Goal: Task Accomplishment & Management: Complete application form

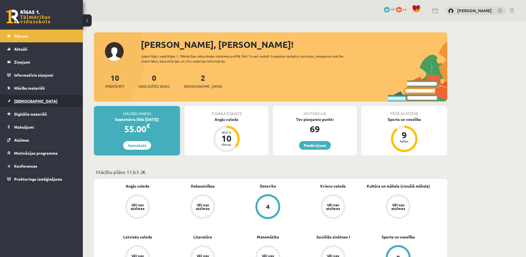
click at [38, 100] on link "[DEMOGRAPHIC_DATA]" at bounding box center [41, 101] width 69 height 13
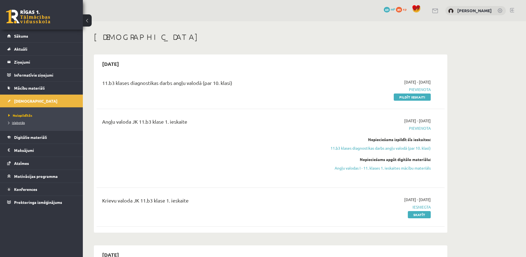
click at [35, 122] on link "Izlabotās" at bounding box center [42, 122] width 69 height 5
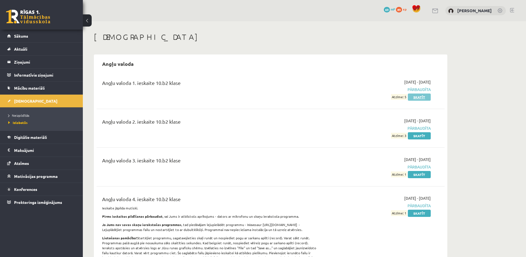
click at [417, 98] on link "Skatīt" at bounding box center [419, 96] width 23 height 7
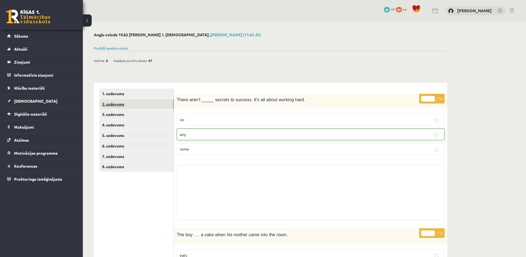
click at [109, 106] on link "2. uzdevums" at bounding box center [136, 104] width 74 height 10
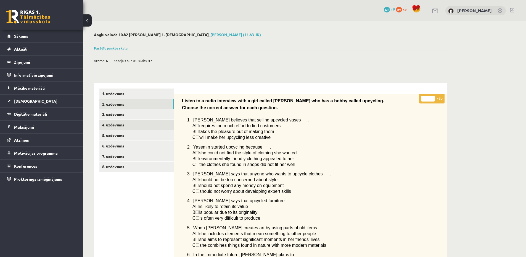
click at [122, 120] on link "4. uzdevums" at bounding box center [136, 125] width 74 height 10
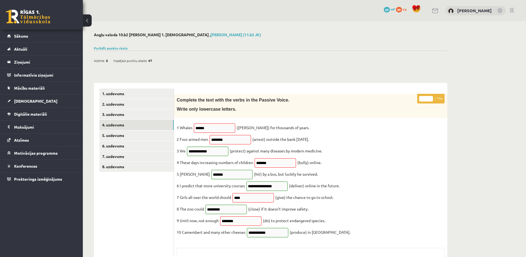
scroll to position [71, 0]
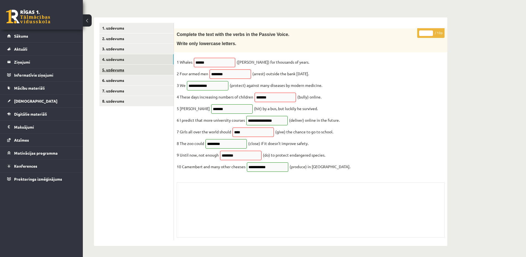
click at [146, 67] on link "5. uzdevums" at bounding box center [136, 70] width 74 height 10
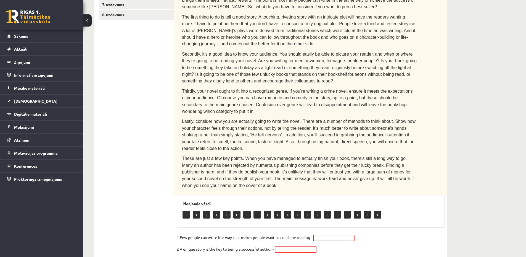
scroll to position [4, 0]
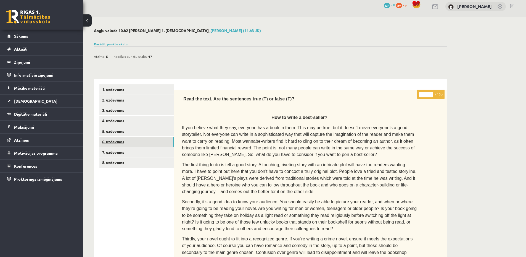
click at [141, 141] on link "6. uzdevums" at bounding box center [136, 142] width 74 height 10
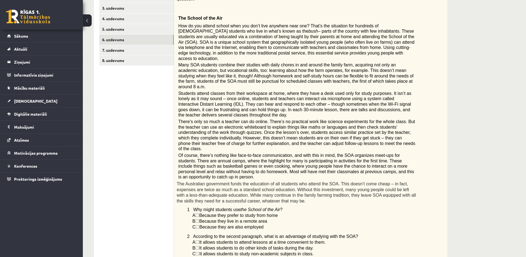
scroll to position [0, 0]
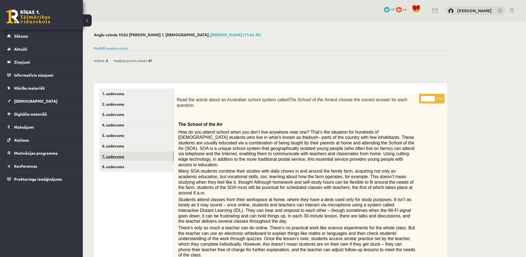
click at [144, 156] on link "7. uzdevums" at bounding box center [136, 156] width 74 height 10
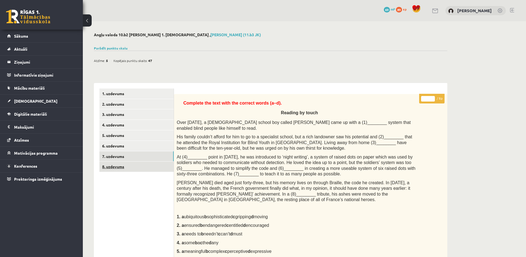
click at [150, 171] on link "8. uzdevums" at bounding box center [136, 166] width 74 height 10
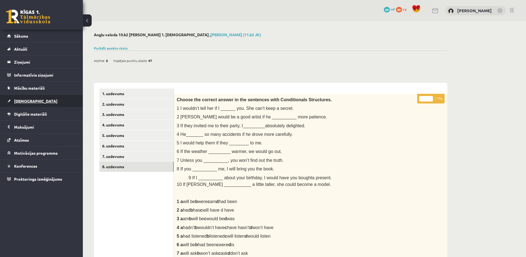
click at [44, 104] on link "[DEMOGRAPHIC_DATA]" at bounding box center [41, 101] width 69 height 13
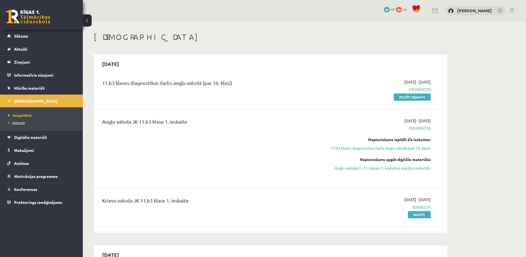
click at [32, 122] on link "Izlabotās" at bounding box center [42, 122] width 69 height 5
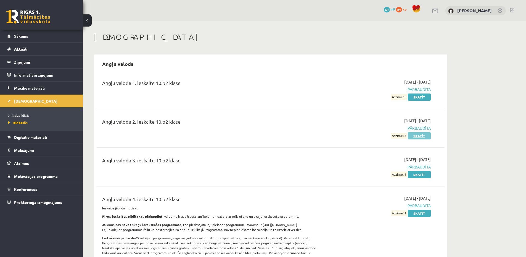
click at [415, 136] on link "Skatīt" at bounding box center [419, 135] width 23 height 7
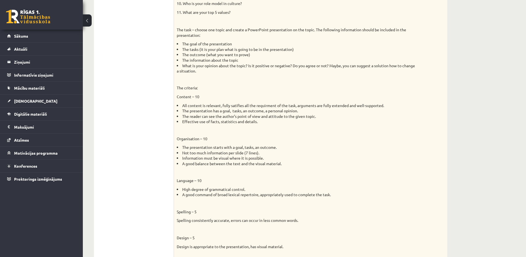
scroll to position [147, 0]
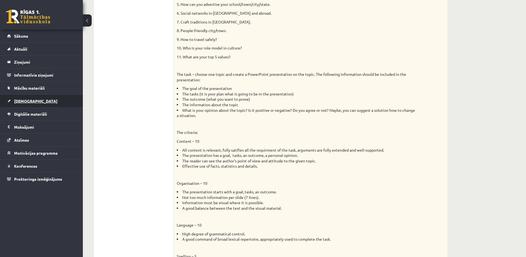
click at [19, 102] on span "[DEMOGRAPHIC_DATA]" at bounding box center [35, 100] width 43 height 5
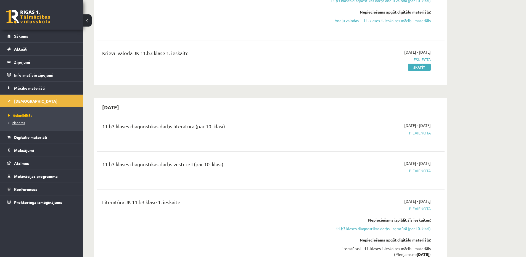
click at [23, 122] on span "Izlabotās" at bounding box center [16, 122] width 17 height 4
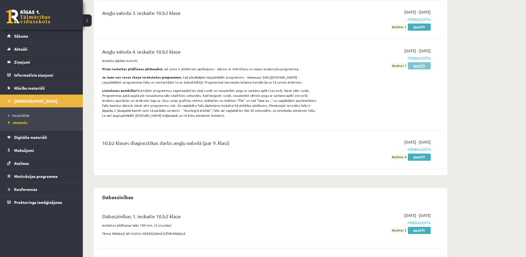
click at [420, 62] on link "Skatīt" at bounding box center [419, 65] width 23 height 7
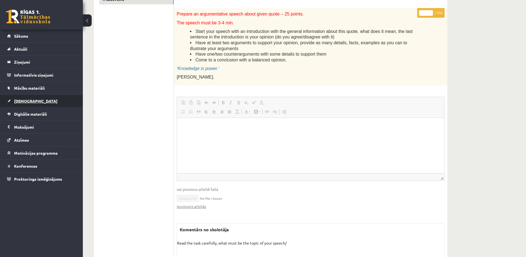
click at [18, 102] on span "[DEMOGRAPHIC_DATA]" at bounding box center [35, 100] width 43 height 5
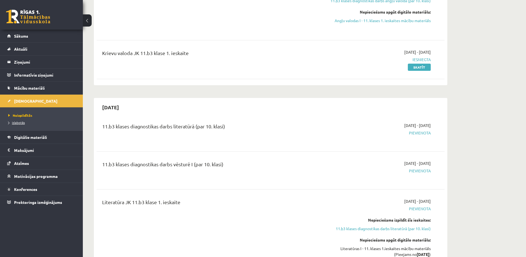
click at [25, 122] on span "Izlabotās" at bounding box center [16, 122] width 17 height 4
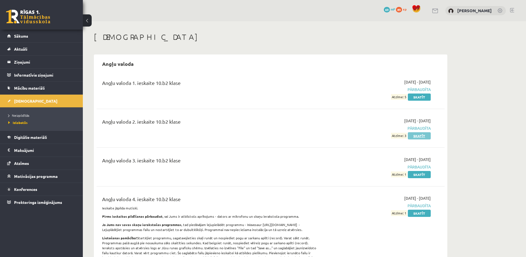
click at [425, 137] on link "Skatīt" at bounding box center [419, 135] width 23 height 7
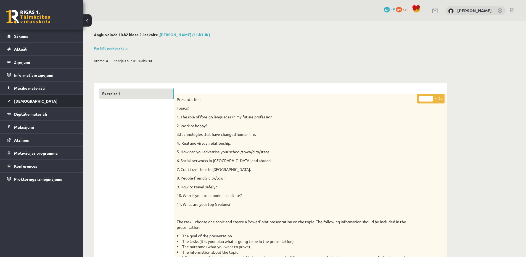
click at [32, 105] on link "[DEMOGRAPHIC_DATA]" at bounding box center [41, 101] width 69 height 13
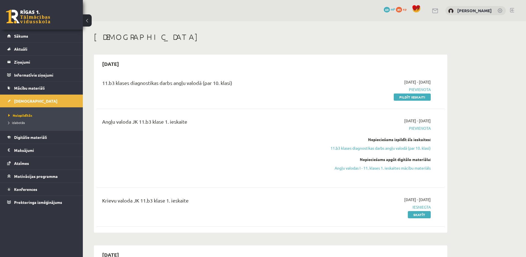
click at [25, 125] on li "Izlabotās" at bounding box center [42, 122] width 69 height 7
click at [14, 122] on span "Izlabotās" at bounding box center [17, 122] width 19 height 4
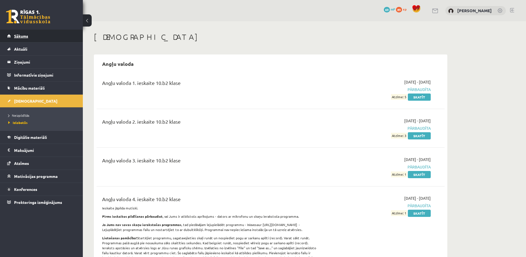
click at [32, 36] on link "Sākums" at bounding box center [41, 36] width 69 height 13
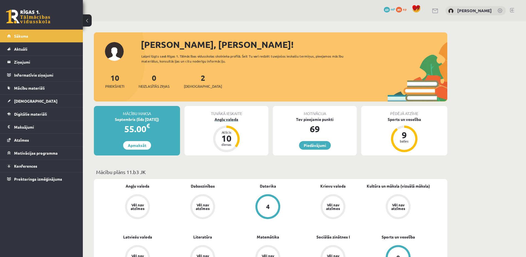
click at [226, 120] on div "Angļu valoda" at bounding box center [227, 119] width 84 height 6
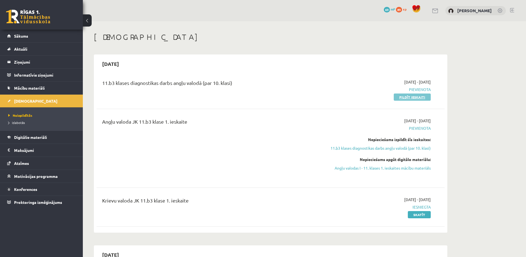
click at [417, 96] on link "Pildīt ieskaiti" at bounding box center [412, 96] width 37 height 7
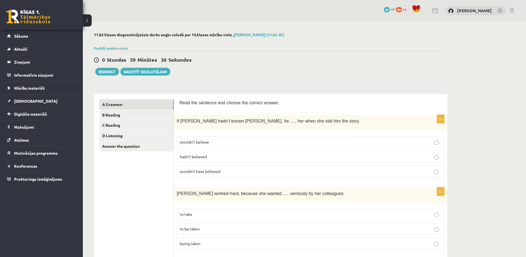
click at [212, 143] on p "wouldn’t believe" at bounding box center [311, 142] width 262 height 6
drag, startPoint x: 186, startPoint y: 104, endPoint x: 306, endPoint y: 96, distance: 120.2
drag, startPoint x: 204, startPoint y: 193, endPoint x: 220, endPoint y: 198, distance: 16.3
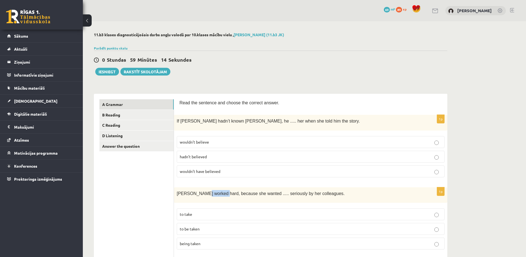
click at [220, 198] on div "Emma worked hard, because she wanted ..... seriously by her colleagues." at bounding box center [311, 194] width 274 height 15
click at [267, 202] on div "Emma worked hard, because she wanted ..... seriously by her colleagues." at bounding box center [311, 194] width 274 height 15
click at [195, 214] on p "to take" at bounding box center [311, 214] width 262 height 6
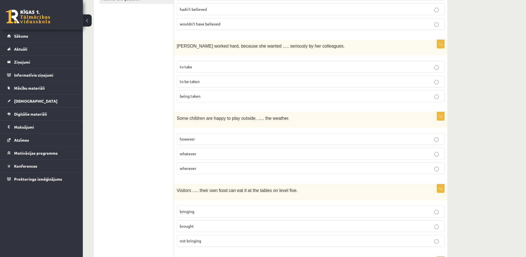
click at [274, 46] on span "[PERSON_NAME] worked hard, because she wanted ..... seriously by her colleagues." at bounding box center [261, 46] width 168 height 5
click at [340, 48] on p "[PERSON_NAME] worked hard, because she wanted ..... seriously by her colleagues." at bounding box center [297, 46] width 240 height 7
click at [201, 154] on p "whatever" at bounding box center [311, 154] width 262 height 6
click at [203, 225] on p "brought" at bounding box center [311, 226] width 262 height 6
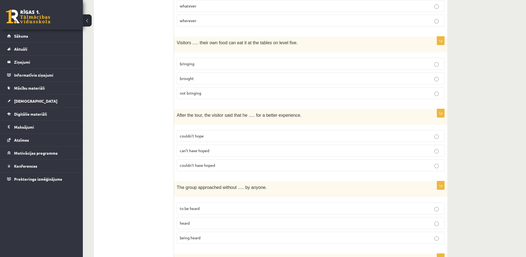
click at [208, 137] on p "couldn’t hope" at bounding box center [311, 136] width 262 height 6
click at [206, 237] on p "being heard" at bounding box center [311, 238] width 262 height 6
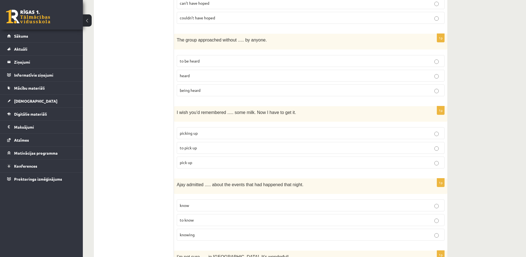
click at [201, 149] on label "to pick up" at bounding box center [311, 148] width 268 height 12
drag, startPoint x: 199, startPoint y: 232, endPoint x: 201, endPoint y: 229, distance: 3.2
click at [199, 232] on p "knowing" at bounding box center [311, 235] width 262 height 6
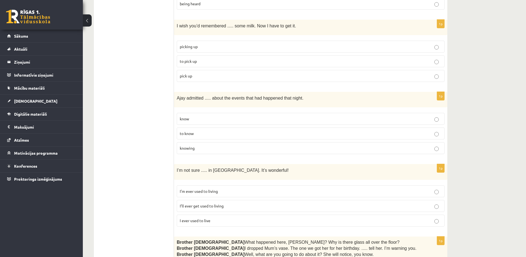
scroll to position [589, 0]
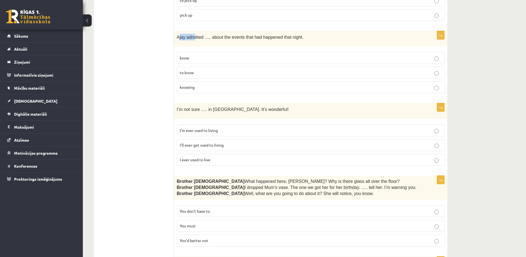
drag, startPoint x: 180, startPoint y: 35, endPoint x: 193, endPoint y: 34, distance: 12.8
click at [193, 35] on span "Ajay admitted ..... about the events that had happened that night." at bounding box center [240, 37] width 127 height 5
click at [129, 111] on ul "A Grammar B Reading C Reading D Listening Answer the question" at bounding box center [136, 250] width 75 height 1480
click at [205, 159] on span "I ever used to live" at bounding box center [195, 159] width 31 height 5
click at [210, 157] on span "I ever used to live" at bounding box center [195, 159] width 31 height 5
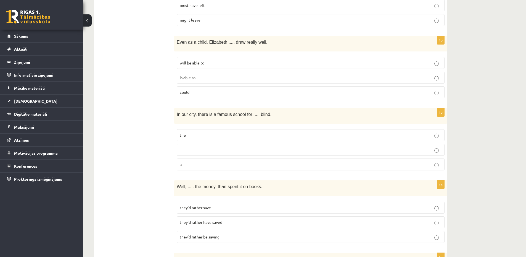
scroll to position [737, 0]
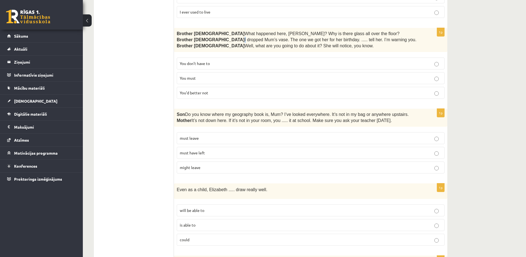
click at [245, 38] on span "I dropped Mum’s vase. The one we got her for her birthday. ..... tell her. I’m …" at bounding box center [331, 39] width 172 height 5
click at [370, 43] on p "Brother 1  Well, what are you going to do about it? She will notice, you know." at bounding box center [297, 46] width 240 height 6
click at [203, 91] on span "You’d better not" at bounding box center [194, 92] width 28 height 5
click at [207, 150] on p "must have left" at bounding box center [311, 153] width 262 height 6
click at [206, 208] on p "will be able to" at bounding box center [311, 210] width 262 height 6
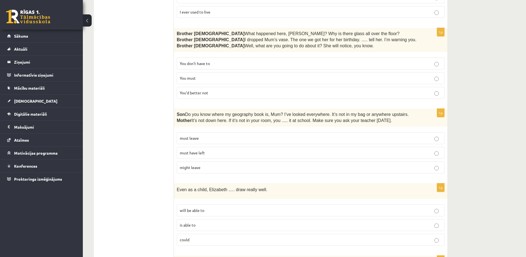
scroll to position [884, 0]
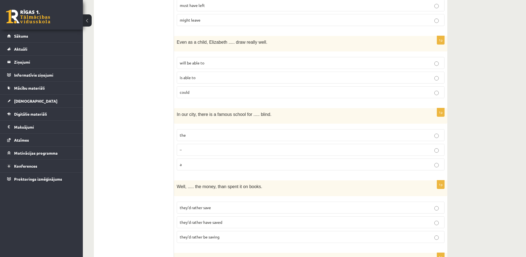
click at [201, 136] on label "the" at bounding box center [311, 135] width 268 height 12
click at [218, 221] on p "they’d rather have saved" at bounding box center [311, 222] width 262 height 6
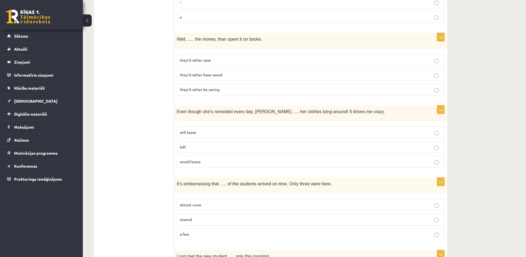
click at [207, 161] on p "would leave" at bounding box center [311, 162] width 262 height 6
click at [214, 202] on p "almost none" at bounding box center [311, 205] width 262 height 6
click at [196, 231] on p "a few" at bounding box center [311, 234] width 262 height 6
drag, startPoint x: 251, startPoint y: 179, endPoint x: 281, endPoint y: 183, distance: 30.1
click at [281, 183] on div "It’s embarrassing that ..... of the students arrived on time. Only three were h…" at bounding box center [311, 184] width 274 height 15
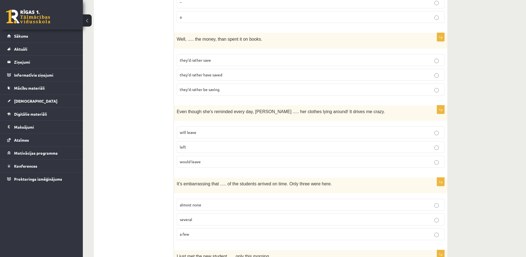
click at [295, 188] on div "It’s embarrassing that ..... of the students arrived on time. Only three were h…" at bounding box center [311, 184] width 274 height 15
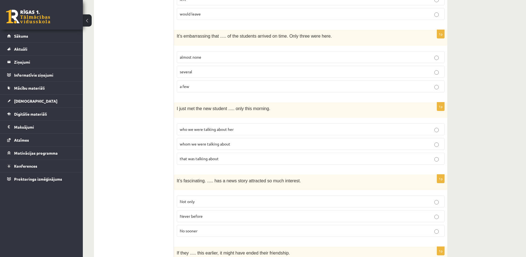
click at [206, 133] on fieldset "who we were talking about her whom we were talking about that was talking about" at bounding box center [311, 143] width 268 height 46
click at [212, 141] on span "whom we were talking about" at bounding box center [205, 143] width 51 height 5
click at [214, 213] on p "Never before" at bounding box center [311, 216] width 262 height 6
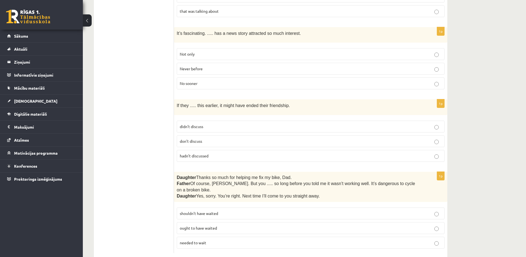
click at [198, 124] on span "didn’t discuss" at bounding box center [191, 126] width 23 height 5
click at [225, 153] on p "hadn’t discussed" at bounding box center [311, 156] width 262 height 6
click at [208, 211] on span "shouldn’t have waited" at bounding box center [199, 213] width 38 height 5
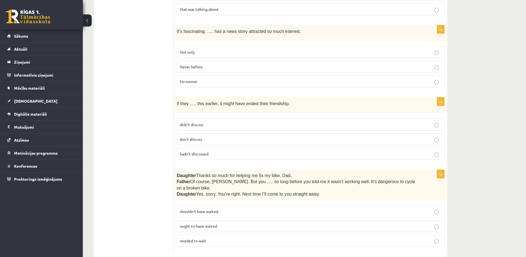
click at [272, 208] on p "shouldn’t have waited" at bounding box center [311, 211] width 262 height 6
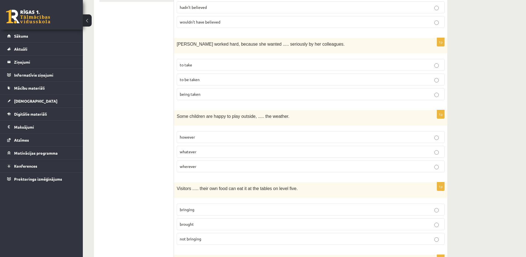
scroll to position [0, 0]
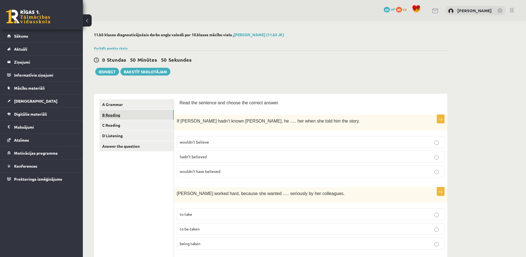
click at [130, 115] on link "B Reading" at bounding box center [136, 115] width 74 height 10
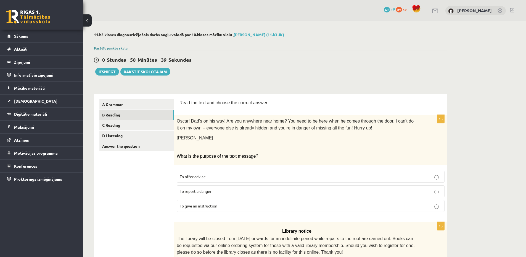
click at [116, 49] on link "Parādīt punktu skalu" at bounding box center [111, 48] width 34 height 4
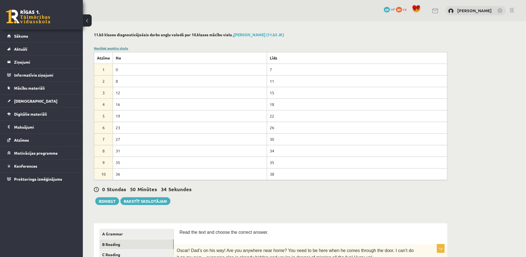
click at [122, 48] on link "Noslēpt punktu skalu" at bounding box center [111, 48] width 34 height 4
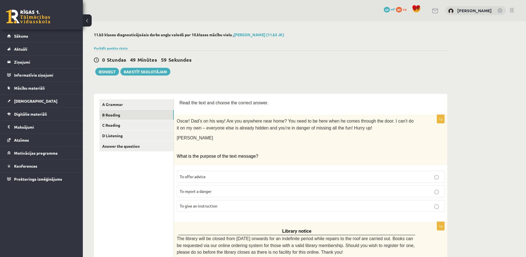
click at [214, 203] on span "To give an instruction" at bounding box center [199, 205] width 38 height 5
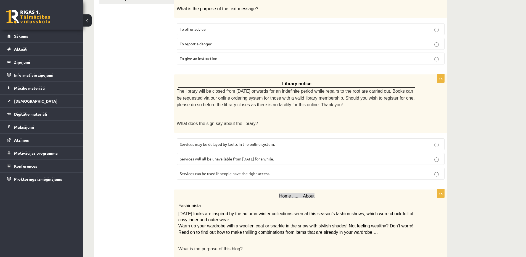
click at [223, 156] on span "Services will all be unavailable from Monday for a while." at bounding box center [227, 158] width 94 height 5
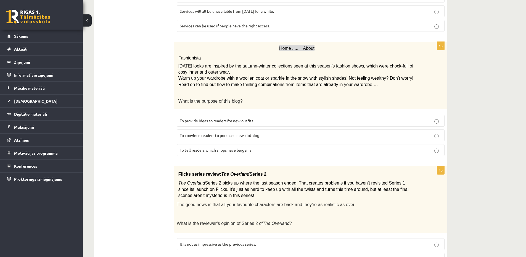
click at [239, 133] on span "To convince readers to purchase new clothing" at bounding box center [220, 135] width 80 height 5
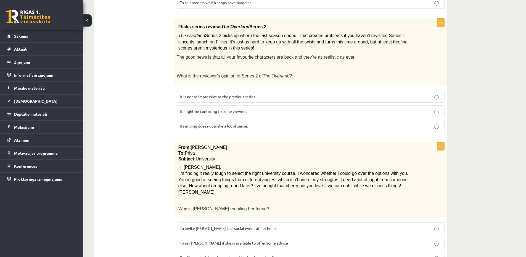
click at [248, 123] on span "Its ending does not make a lot of sense." at bounding box center [214, 125] width 68 height 5
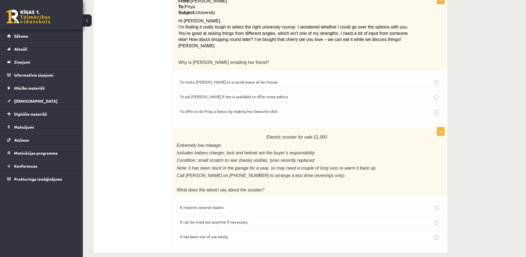
click at [202, 95] on label "To ask Priya if she is available to offer some advice" at bounding box center [311, 97] width 268 height 12
click at [240, 234] on p "It has been out of use lately." at bounding box center [311, 237] width 262 height 6
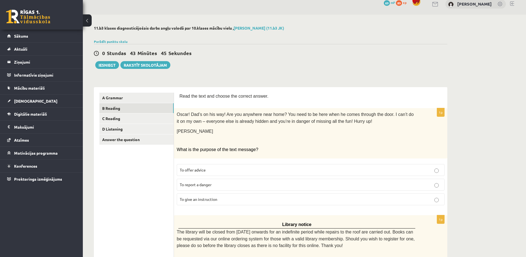
scroll to position [0, 0]
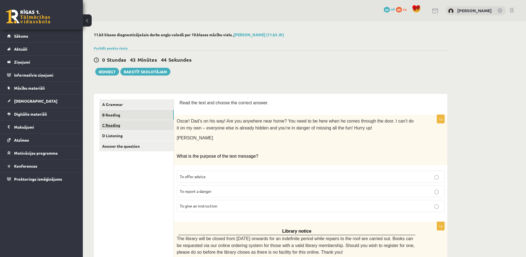
click at [113, 127] on link "C Reading" at bounding box center [136, 125] width 74 height 10
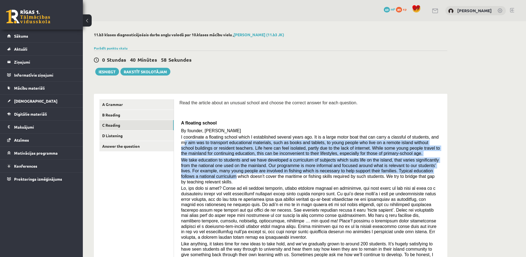
drag, startPoint x: 421, startPoint y: 133, endPoint x: 436, endPoint y: 168, distance: 37.9
click at [436, 168] on div "Read the article about an unusual school and choose the correct answer for each…" at bounding box center [311, 195] width 263 height 193
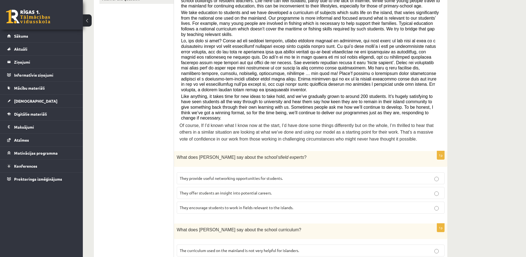
click at [262, 172] on label "They provide useful networking opportunities for students." at bounding box center [311, 178] width 268 height 12
drag, startPoint x: 220, startPoint y: 12, endPoint x: 265, endPoint y: 12, distance: 44.5
click at [265, 12] on span "We take education to students and we have developed a curriculum of subjects wh…" at bounding box center [310, 23] width 258 height 27
click at [436, 46] on p at bounding box center [310, 65] width 259 height 54
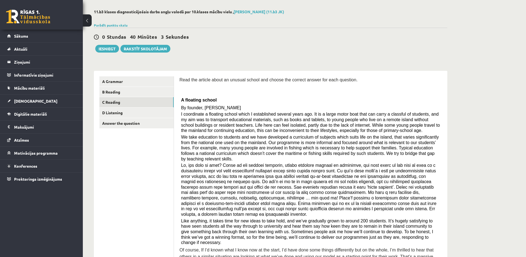
scroll to position [0, 0]
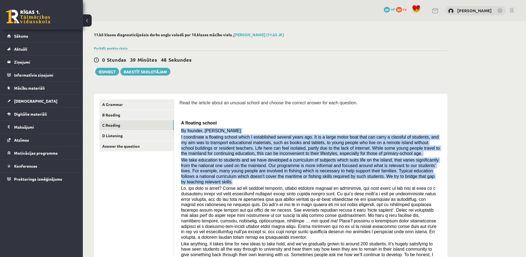
drag, startPoint x: 179, startPoint y: 129, endPoint x: 436, endPoint y: 175, distance: 260.8
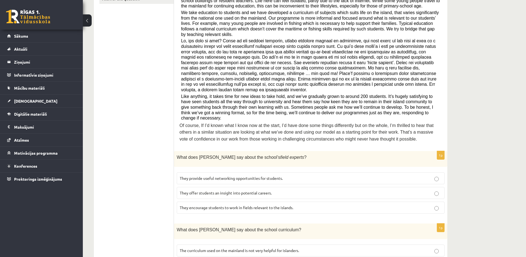
click at [336, 201] on label "They encourage students to work in fields relevant to the islands." at bounding box center [311, 207] width 268 height 12
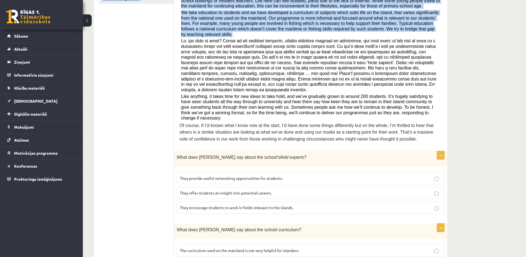
scroll to position [0, 0]
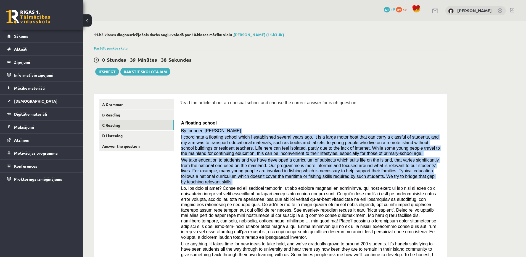
drag, startPoint x: 415, startPoint y: 26, endPoint x: 180, endPoint y: 130, distance: 256.9
click at [180, 130] on div "Read the article about an unusual school and choose the correct answer for each…" at bounding box center [311, 195] width 263 height 193
click at [276, 127] on div "Read the article about an unusual school and choose the correct answer for each…" at bounding box center [311, 195] width 263 height 193
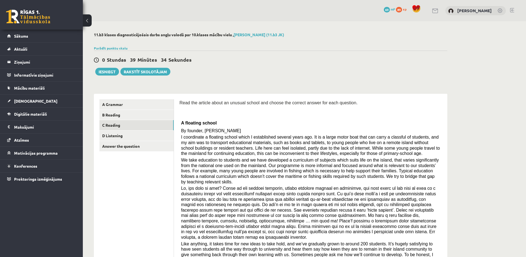
click at [369, 115] on div "Read the article about an unusual school and choose the correct answer for each…" at bounding box center [311, 195] width 263 height 193
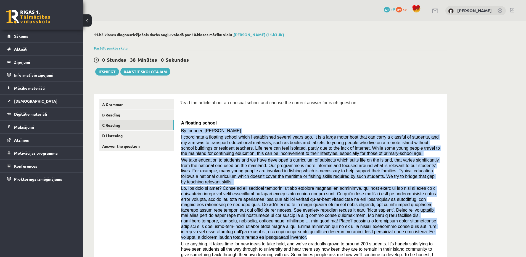
drag, startPoint x: 179, startPoint y: 129, endPoint x: 432, endPoint y: 225, distance: 270.8
click at [407, 226] on p at bounding box center [310, 212] width 259 height 54
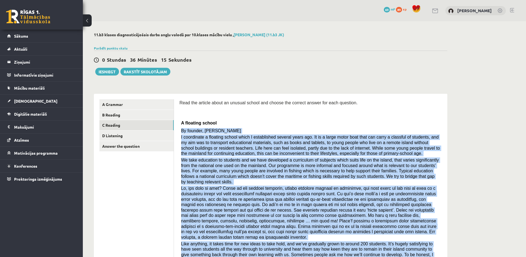
drag, startPoint x: 180, startPoint y: 129, endPoint x: 435, endPoint y: 242, distance: 279.4
click at [435, 242] on div "Read the article about an unusual school and choose the correct answer for each…" at bounding box center [311, 195] width 263 height 193
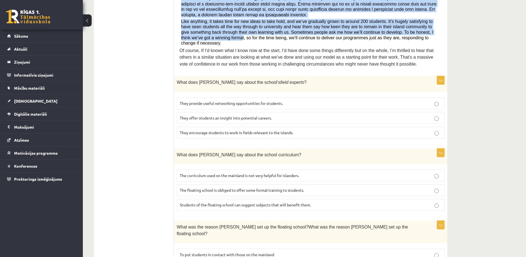
scroll to position [295, 0]
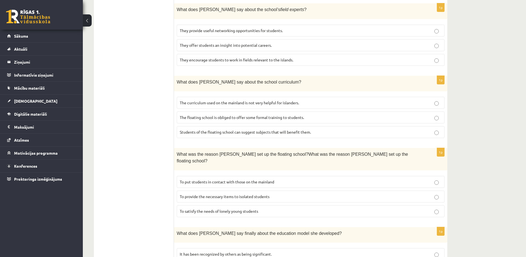
click at [221, 115] on span "The floating school is obliged to offer some formal training to students." at bounding box center [242, 117] width 124 height 5
click at [279, 115] on span "The floating school is obliged to offer some formal training to students." at bounding box center [242, 117] width 124 height 5
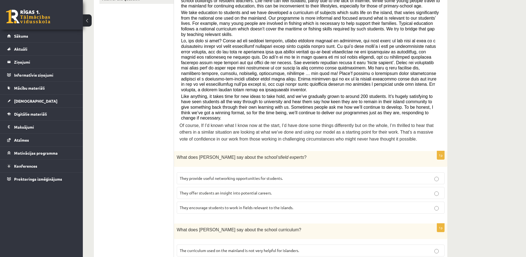
scroll to position [0, 0]
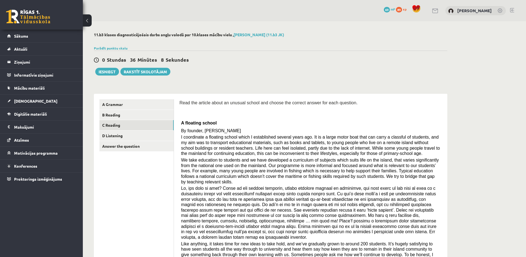
click at [284, 127] on div "Read the article about an unusual school and choose the correct answer for each…" at bounding box center [311, 195] width 263 height 193
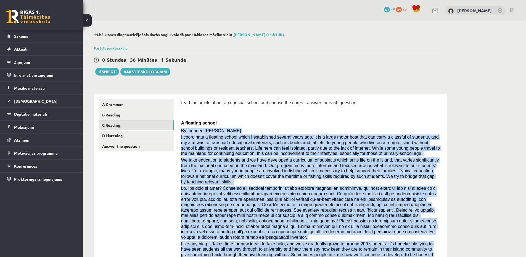
drag, startPoint x: 180, startPoint y: 129, endPoint x: 439, endPoint y: 242, distance: 282.3
click at [439, 242] on div "Read the article about an unusual school and choose the correct answer for each…" at bounding box center [311, 195] width 263 height 193
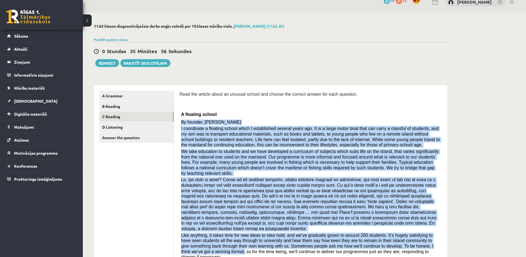
scroll to position [147, 0]
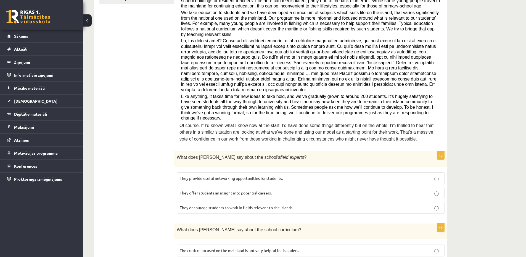
click at [438, 102] on p "Like anything, it takes time for new ideas to take hold, and we’ve gradually gr…" at bounding box center [310, 107] width 259 height 27
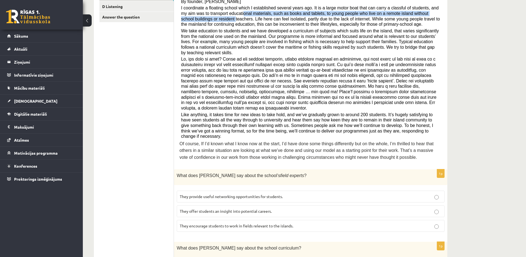
drag, startPoint x: 179, startPoint y: 1, endPoint x: 216, endPoint y: 10, distance: 37.6
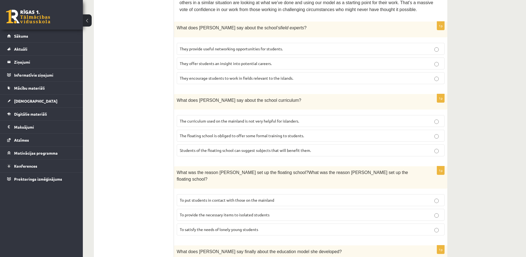
scroll to position [0, 0]
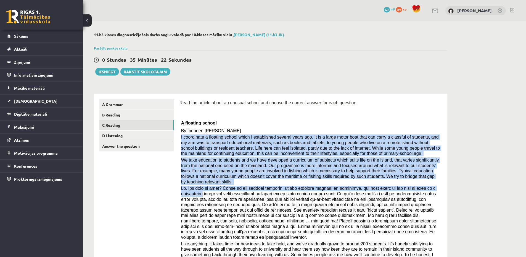
drag, startPoint x: 179, startPoint y: 136, endPoint x: 441, endPoint y: 183, distance: 266.5
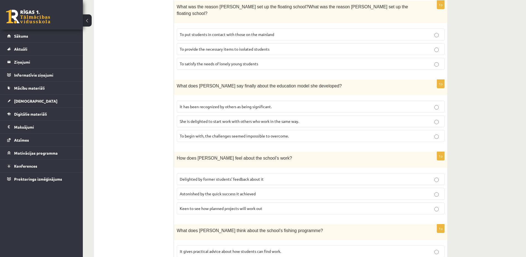
scroll to position [295, 0]
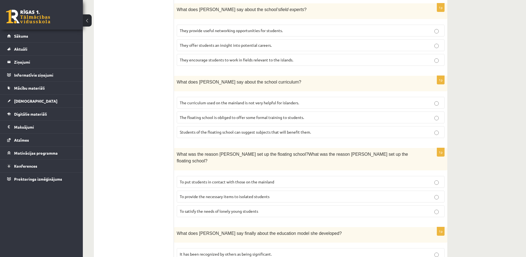
click at [242, 194] on span "To provide the necessary items to isolated students" at bounding box center [225, 196] width 90 height 5
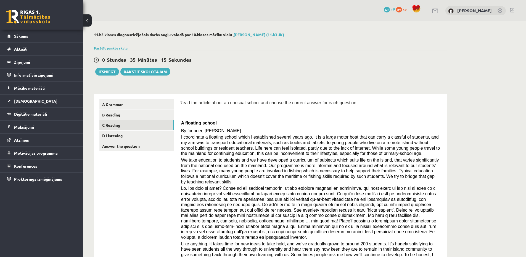
scroll to position [147, 0]
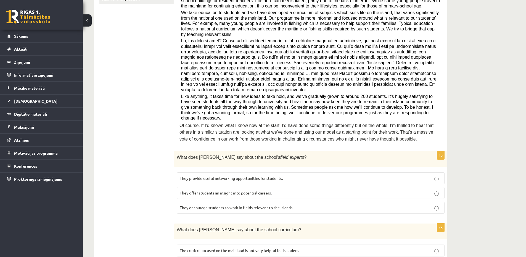
click at [464, 128] on div "11.b3 klases diagnosticējošais darbs angļu valodā par 10.klases mācību vielu , …" at bounding box center [305, 238] width 444 height 728
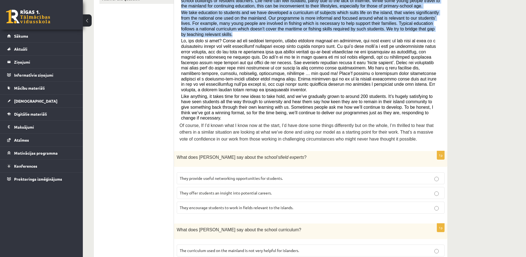
drag, startPoint x: 181, startPoint y: 129, endPoint x: 422, endPoint y: 30, distance: 260.6
click at [422, 30] on div "Read the article about an unusual school and choose the correct answer for each…" at bounding box center [311, 48] width 263 height 193
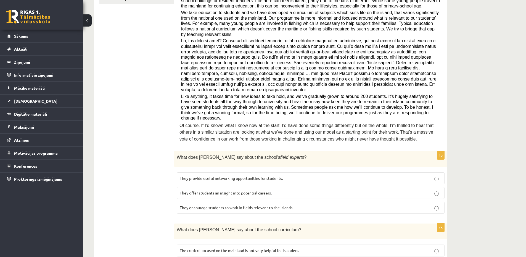
drag, startPoint x: 182, startPoint y: 34, endPoint x: 179, endPoint y: 33, distance: 3.2
click at [182, 38] on span at bounding box center [309, 65] width 256 height 54
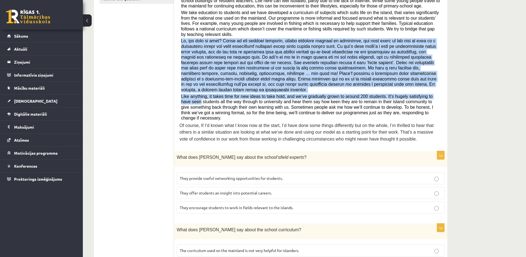
drag, startPoint x: 179, startPoint y: 33, endPoint x: 444, endPoint y: 85, distance: 269.9
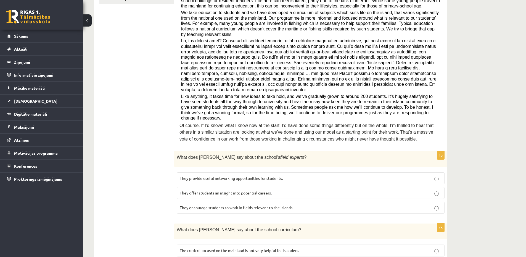
drag, startPoint x: 439, startPoint y: 105, endPoint x: 459, endPoint y: 117, distance: 23.3
click at [469, 117] on div "11.b3 klases diagnosticējošais darbs angļu valodā par 10.klases mācību vielu , …" at bounding box center [305, 238] width 444 height 728
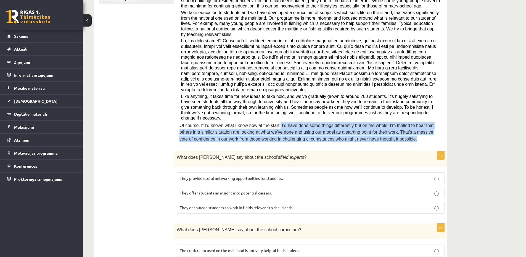
drag, startPoint x: 273, startPoint y: 108, endPoint x: 441, endPoint y: 120, distance: 168.0
click at [441, 122] on p "Of course, If I’d known what I know now at the start, I’d have done some things…" at bounding box center [311, 132] width 263 height 20
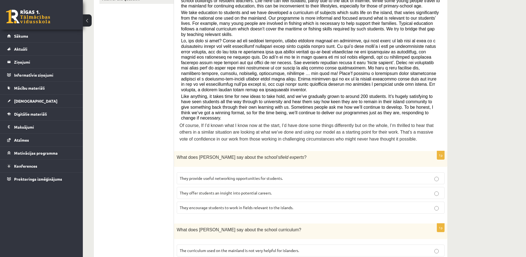
click at [512, 144] on div "11.b3 klases diagnosticējošais darbs angļu valodā par 10.klases mācību vielu , …" at bounding box center [305, 238] width 444 height 728
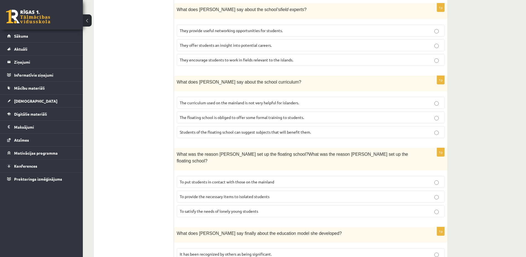
scroll to position [442, 0]
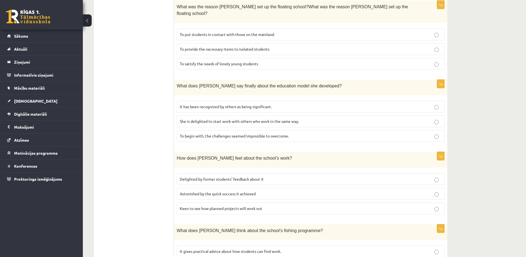
click at [230, 115] on label "She is delighted to start work with others who work in the same way." at bounding box center [311, 121] width 268 height 12
drag, startPoint x: 179, startPoint y: 132, endPoint x: 174, endPoint y: 131, distance: 4.9
click at [174, 152] on div "How does Anna feel about the school’s work?" at bounding box center [311, 159] width 274 height 15
click at [180, 152] on div "How does Anna feel about the school’s work?" at bounding box center [311, 159] width 274 height 15
click at [235, 176] on span "Delighted by former students’ feedback about it" at bounding box center [222, 178] width 84 height 5
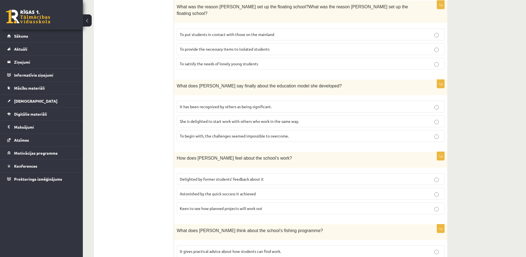
scroll to position [467, 0]
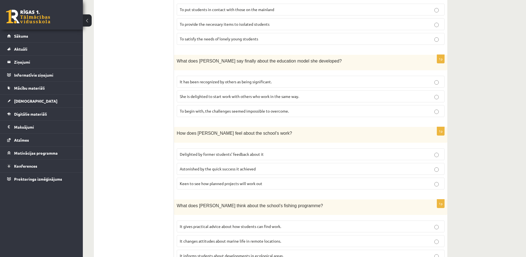
click at [234, 238] on span "It changes attitudes about marine life in remote locations." at bounding box center [230, 240] width 101 height 5
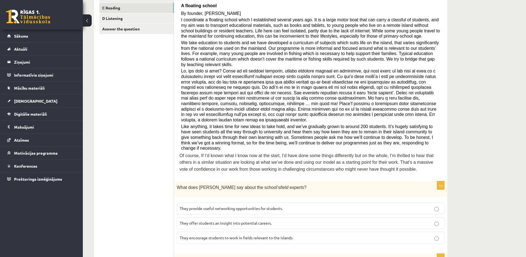
scroll to position [0, 0]
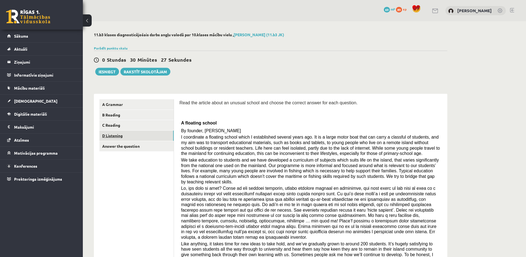
click at [132, 137] on link "D Listening" at bounding box center [136, 135] width 74 height 10
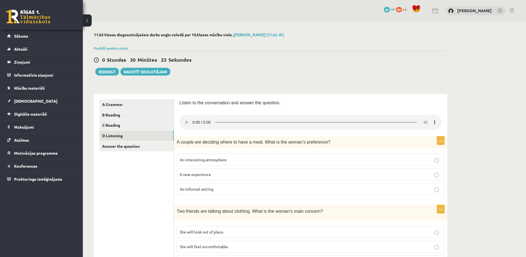
click at [220, 174] on p "A new experience" at bounding box center [311, 174] width 262 height 6
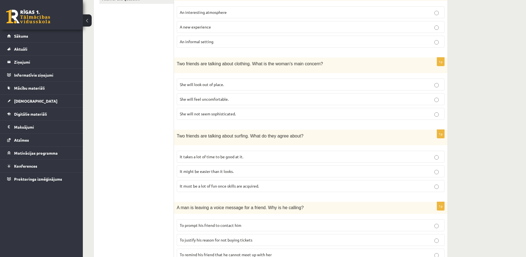
click at [215, 100] on span "She will feel uncomfortable." at bounding box center [204, 98] width 49 height 5
click at [206, 83] on span "She will look out of place." at bounding box center [202, 84] width 44 height 5
click at [218, 154] on span "It takes a lot of time to be good at it." at bounding box center [212, 156] width 64 height 5
click at [238, 241] on span "To justify his reason for not buying tickets" at bounding box center [216, 239] width 73 height 5
click at [256, 237] on p "To justify his reason for not buying tickets" at bounding box center [311, 240] width 262 height 6
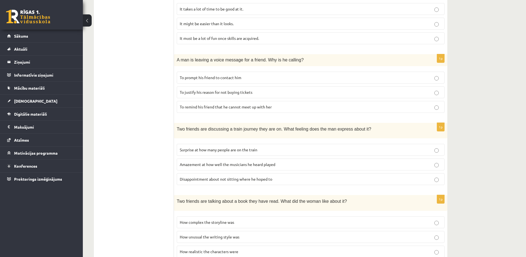
scroll to position [316, 0]
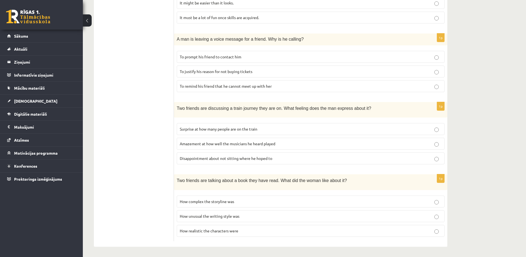
click at [239, 225] on label "How realistic the characters were" at bounding box center [311, 231] width 268 height 12
click at [232, 217] on p "How unusual the writing style was" at bounding box center [311, 216] width 262 height 6
click at [240, 143] on span "Amazement at how well the musicians he heard played" at bounding box center [228, 143] width 96 height 5
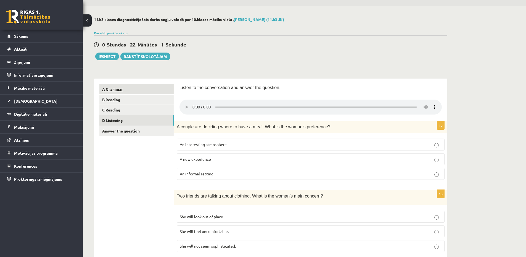
scroll to position [0, 0]
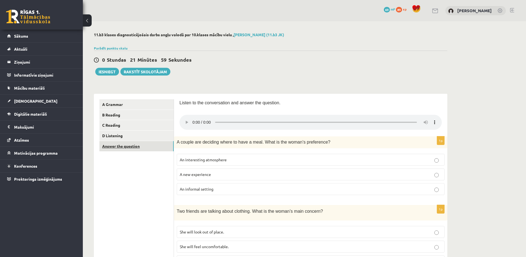
click at [123, 145] on link "Answer the question" at bounding box center [136, 146] width 74 height 10
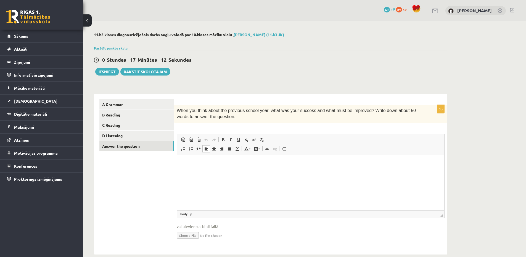
drag, startPoint x: 242, startPoint y: 176, endPoint x: 228, endPoint y: 172, distance: 14.5
click at [228, 171] on html at bounding box center [311, 162] width 268 height 17
click at [229, 171] on html at bounding box center [311, 162] width 268 height 17
drag, startPoint x: 229, startPoint y: 172, endPoint x: 356, endPoint y: 188, distance: 128.4
click at [356, 171] on html at bounding box center [311, 162] width 268 height 17
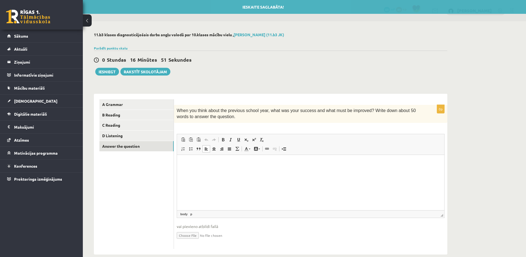
click at [234, 171] on html at bounding box center [311, 162] width 268 height 17
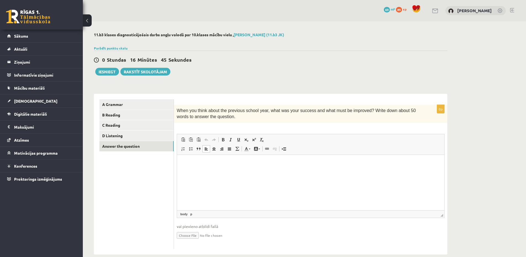
drag, startPoint x: 234, startPoint y: 182, endPoint x: 200, endPoint y: 187, distance: 34.0
click at [200, 171] on html at bounding box center [311, 162] width 268 height 17
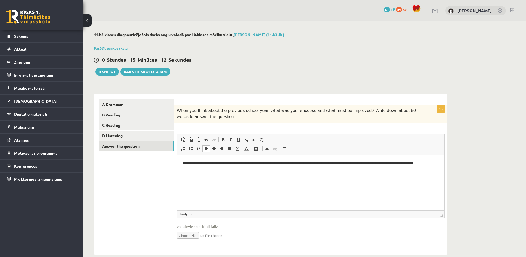
drag, startPoint x: 221, startPoint y: 181, endPoint x: 217, endPoint y: 192, distance: 11.2
click at [217, 177] on html "**********" at bounding box center [311, 165] width 268 height 23
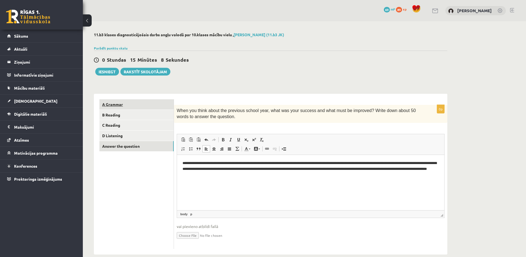
click at [119, 104] on link "A Grammar" at bounding box center [136, 104] width 74 height 10
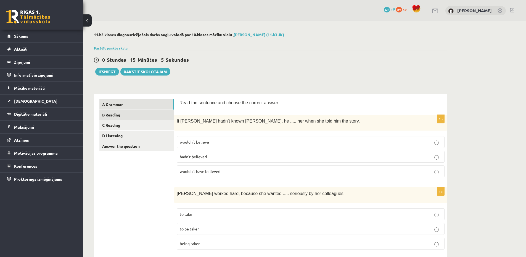
click at [121, 113] on link "B Reading" at bounding box center [136, 115] width 74 height 10
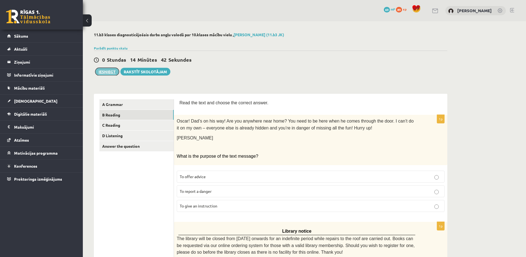
click at [103, 72] on button "Iesniegt" at bounding box center [107, 72] width 24 height 8
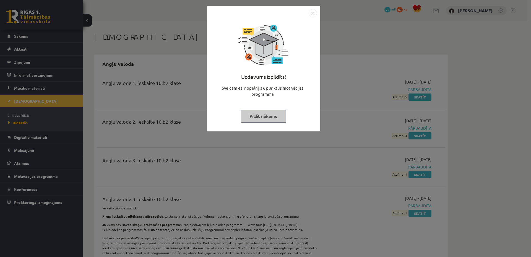
click at [271, 115] on button "Pildīt nākamo" at bounding box center [263, 116] width 45 height 13
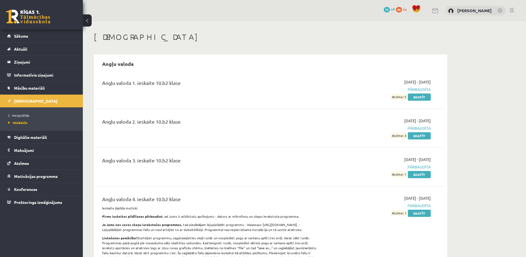
scroll to position [147, 0]
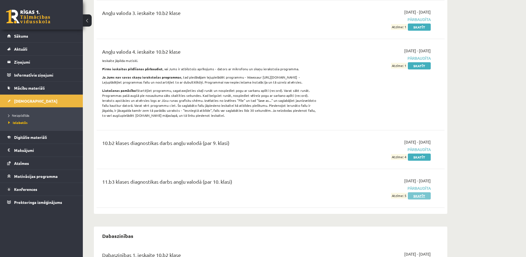
click at [419, 196] on link "Skatīt" at bounding box center [419, 195] width 23 height 7
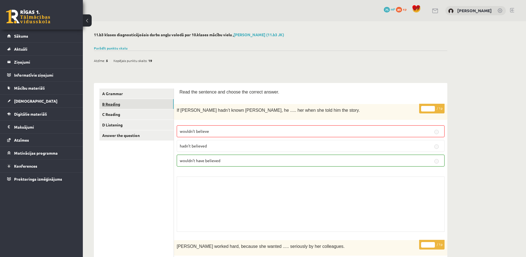
click at [147, 108] on link "B Reading" at bounding box center [136, 104] width 74 height 10
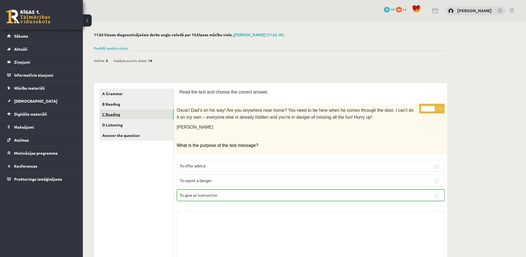
click at [132, 116] on link "C Reading" at bounding box center [136, 114] width 74 height 10
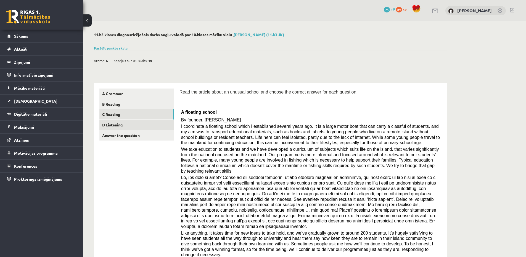
click at [150, 126] on link "D Listening" at bounding box center [136, 125] width 74 height 10
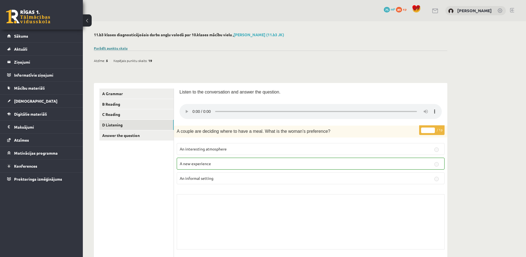
click at [123, 49] on link "Parādīt punktu skalu" at bounding box center [111, 48] width 34 height 4
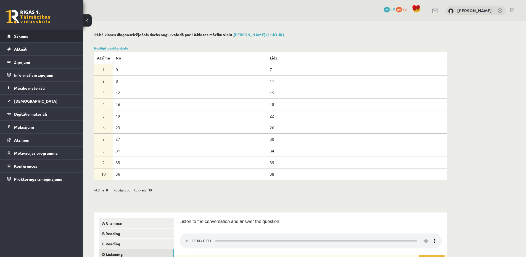
click at [56, 37] on link "Sākums" at bounding box center [41, 36] width 69 height 13
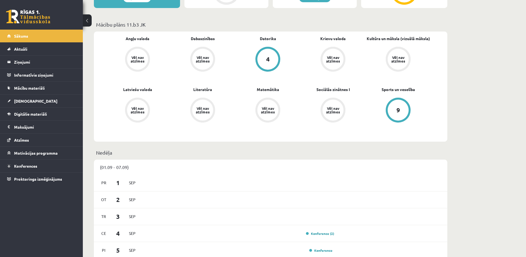
scroll to position [295, 0]
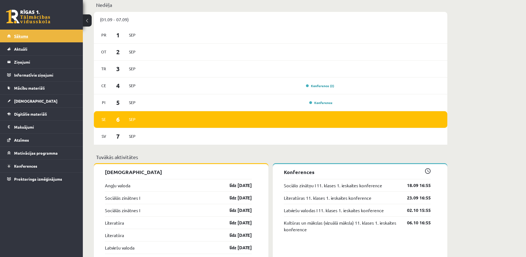
click at [25, 34] on span "Sākums" at bounding box center [21, 35] width 14 height 5
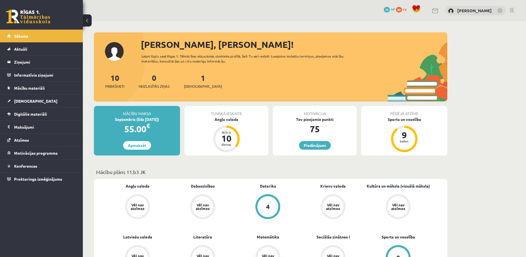
click at [511, 10] on link at bounding box center [512, 10] width 4 height 4
